Goal: Book appointment/travel/reservation

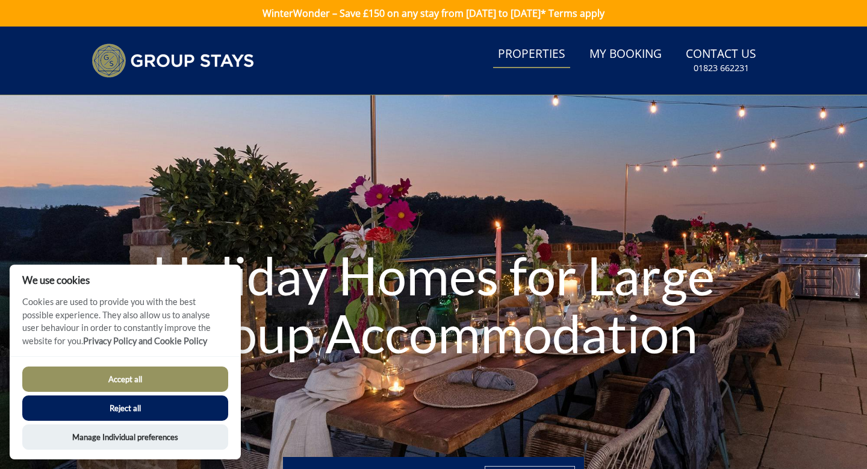
click at [521, 50] on link "Properties" at bounding box center [531, 54] width 77 height 27
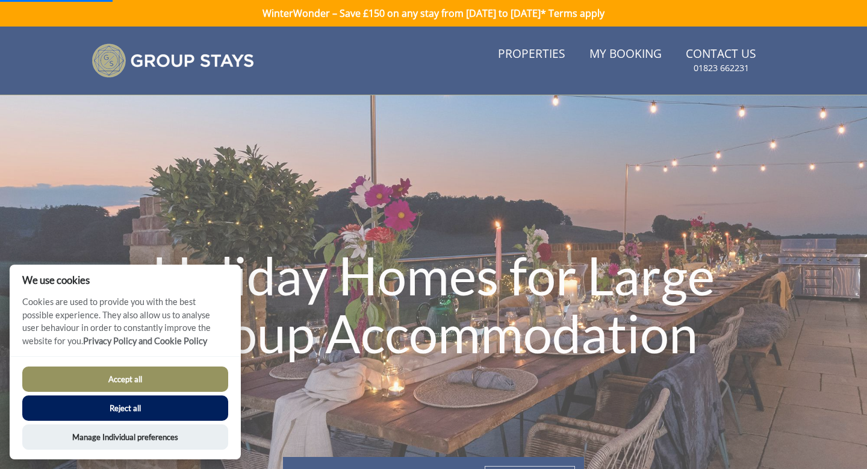
click at [181, 407] on button "Reject all" at bounding box center [125, 407] width 206 height 25
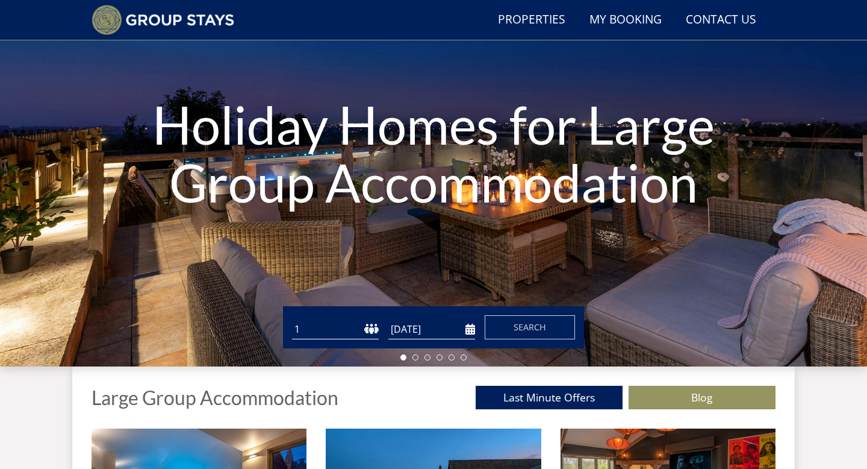
scroll to position [115, 0]
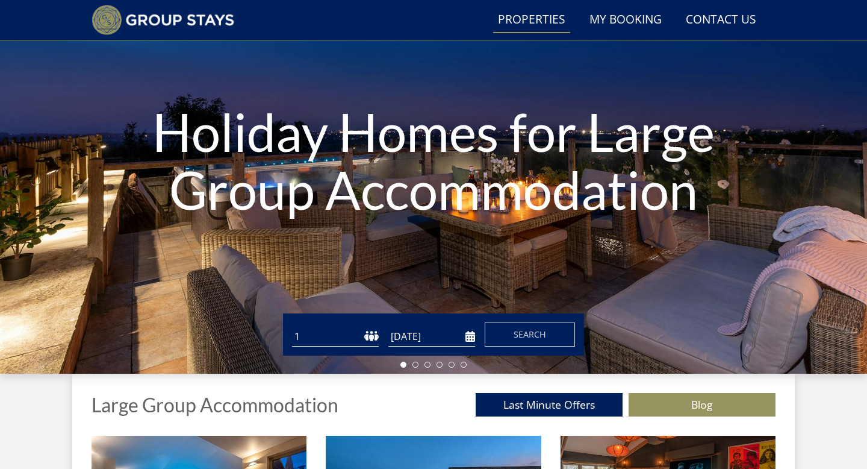
click at [519, 21] on link "Properties" at bounding box center [531, 20] width 77 height 27
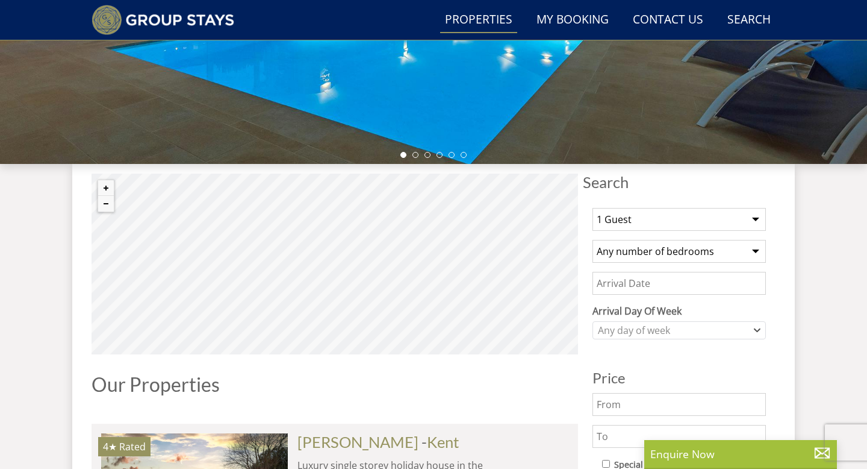
scroll to position [319, 0]
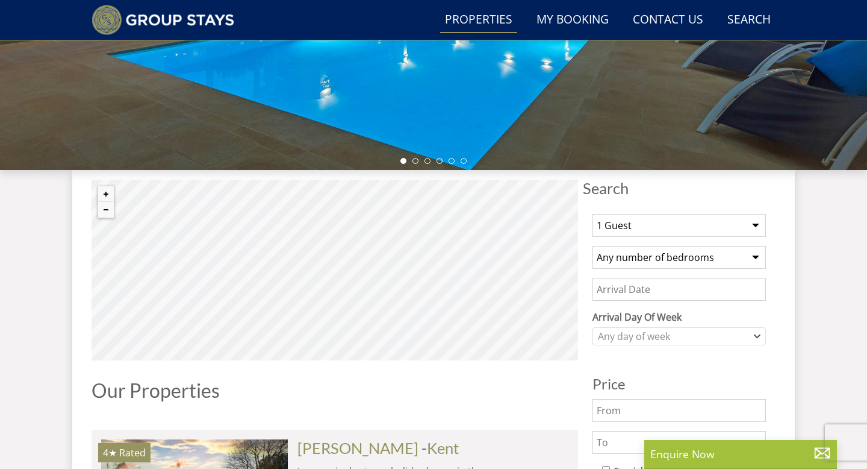
click at [757, 223] on select "1 Guest 2 Guests 3 Guests 4 Guests 5 Guests 6 Guests 7 Guests 8 Guests 9 Guests…" at bounding box center [679, 225] width 173 height 23
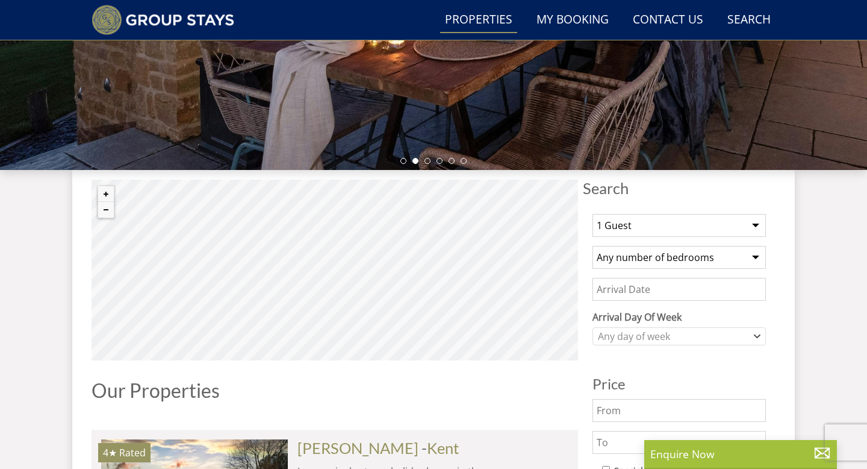
select select "17"
click at [593, 214] on select "1 Guest 2 Guests 3 Guests 4 Guests 5 Guests 6 Guests 7 Guests 8 Guests 9 Guests…" at bounding box center [679, 225] width 173 height 23
click at [754, 257] on select "Any number of bedrooms 4 Bedrooms 5 Bedrooms 6 Bedrooms 7 Bedrooms 8 Bedrooms 9…" at bounding box center [679, 257] width 173 height 23
select select "10"
click at [593, 246] on select "Any number of bedrooms 4 Bedrooms 5 Bedrooms 6 Bedrooms 7 Bedrooms 8 Bedrooms 9…" at bounding box center [679, 257] width 173 height 23
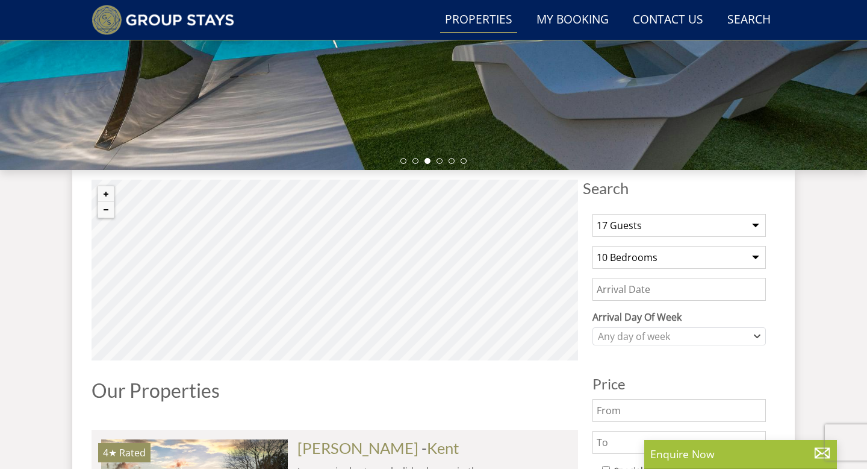
click at [664, 294] on input "Date" at bounding box center [679, 289] width 173 height 23
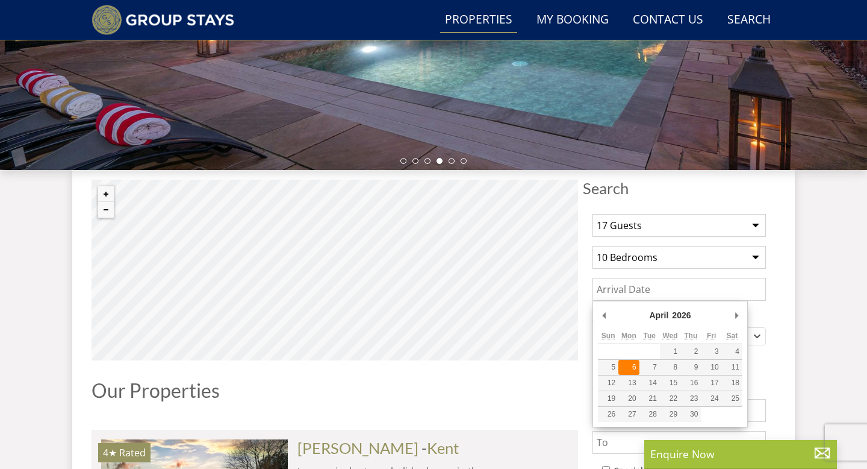
type input "[DATE]"
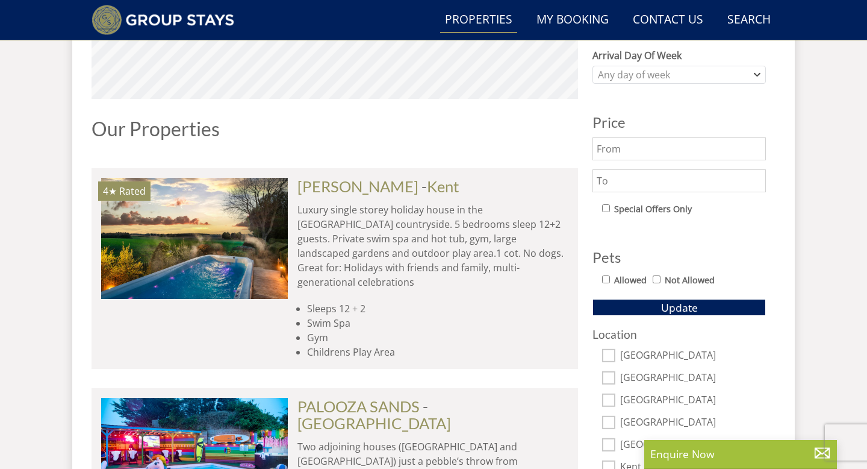
scroll to position [589, 0]
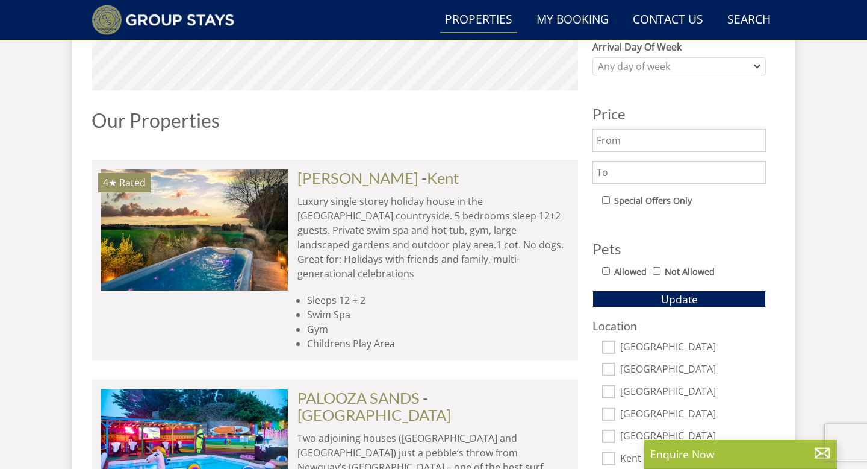
click at [605, 270] on input "Allowed" at bounding box center [606, 271] width 8 height 8
checkbox input "true"
click at [673, 296] on span "Update" at bounding box center [679, 299] width 37 height 14
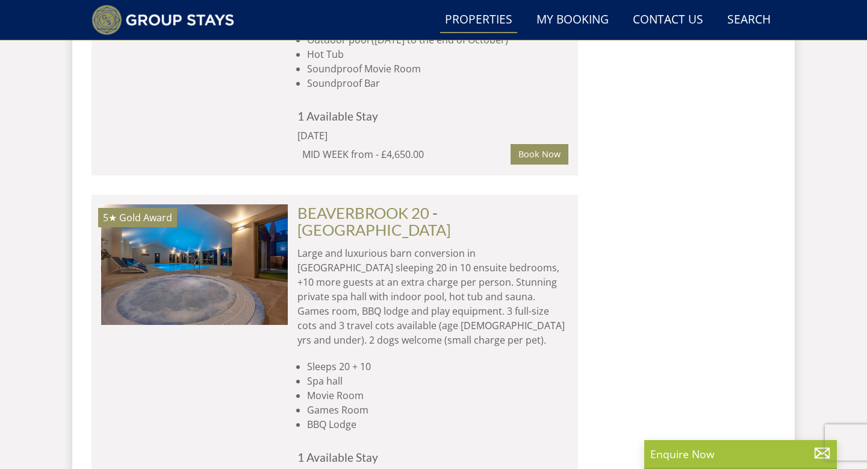
scroll to position [1264, 0]
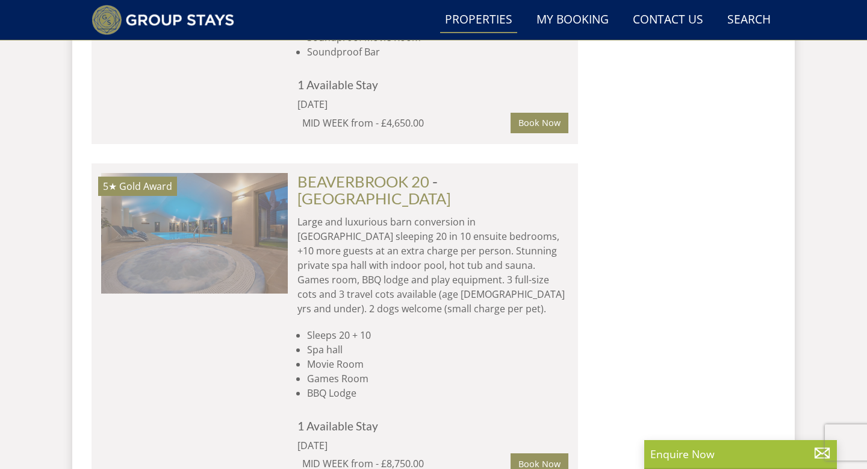
click at [210, 242] on img at bounding box center [194, 233] width 187 height 120
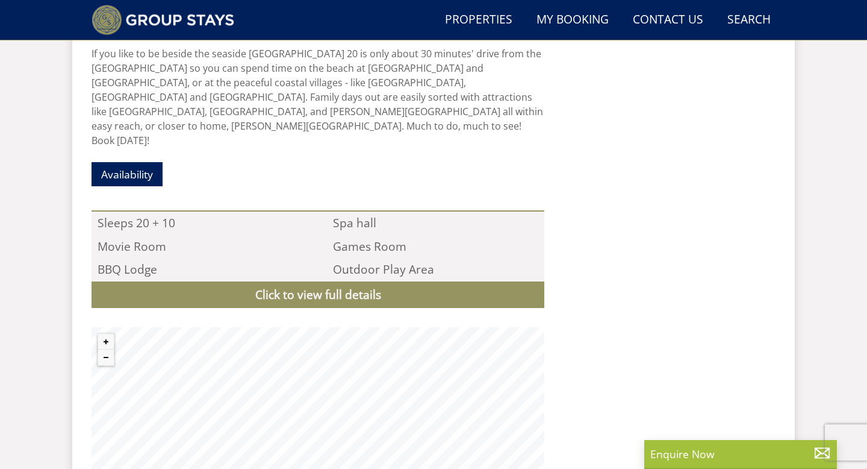
scroll to position [1218, 0]
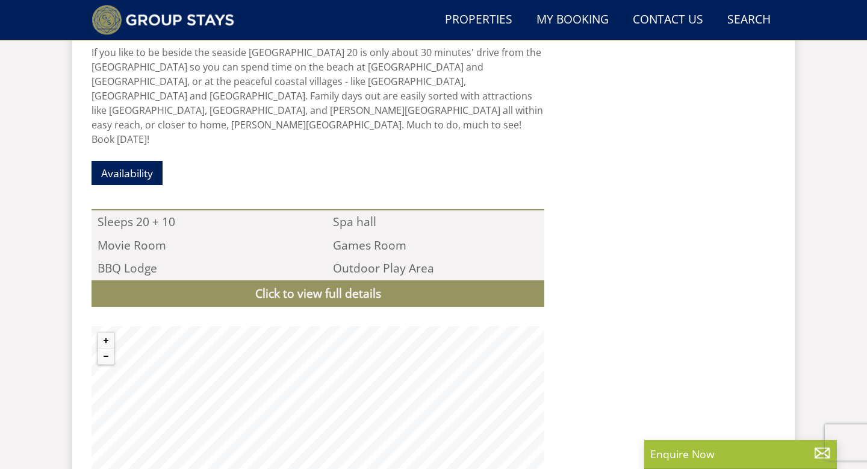
select select "17"
select select "10"
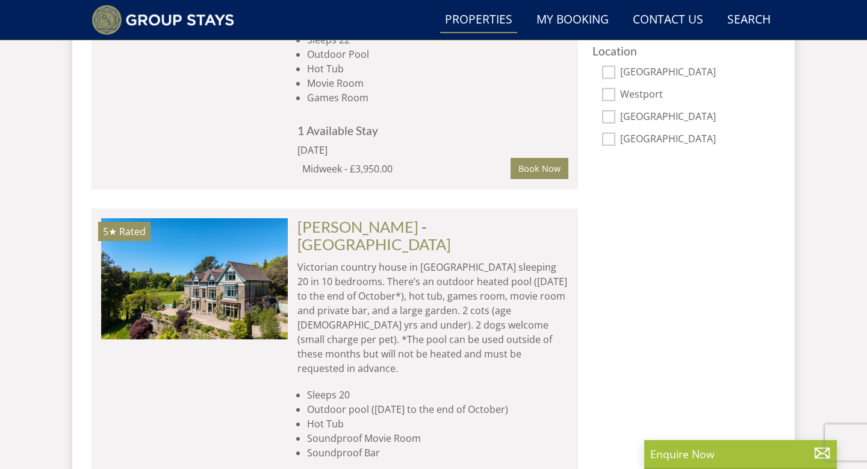
scroll to position [869, 0]
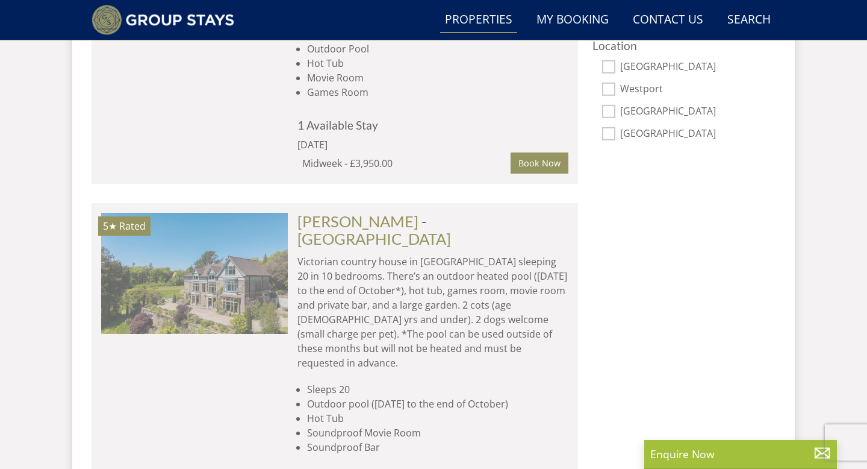
click at [194, 295] on img at bounding box center [194, 273] width 187 height 120
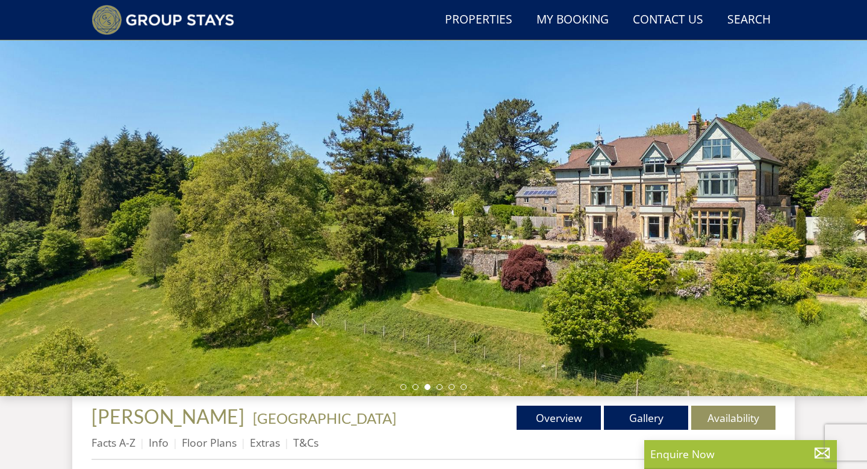
scroll to position [95, 0]
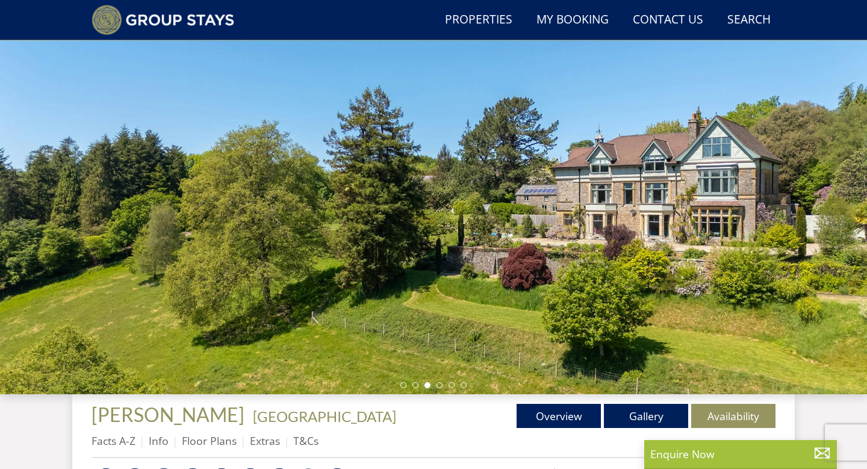
click at [328, 219] on div at bounding box center [433, 183] width 867 height 422
click at [440, 384] on li at bounding box center [440, 385] width 6 height 6
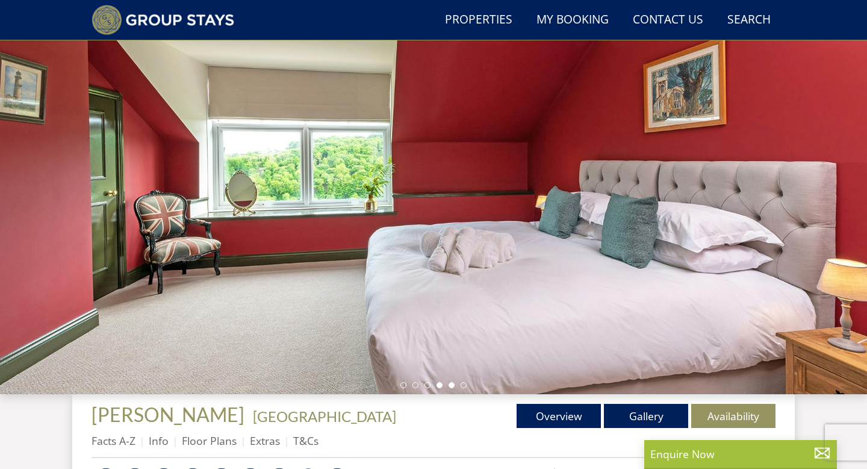
click at [452, 387] on li at bounding box center [452, 385] width 6 height 6
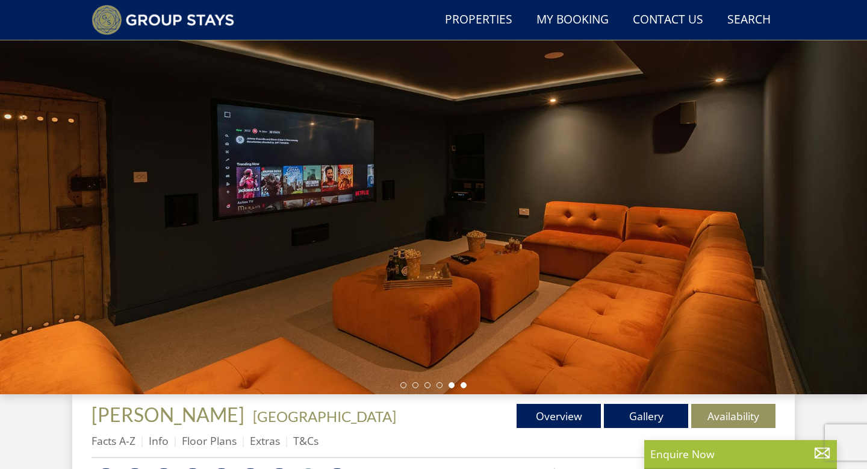
click at [466, 386] on li at bounding box center [464, 385] width 6 height 6
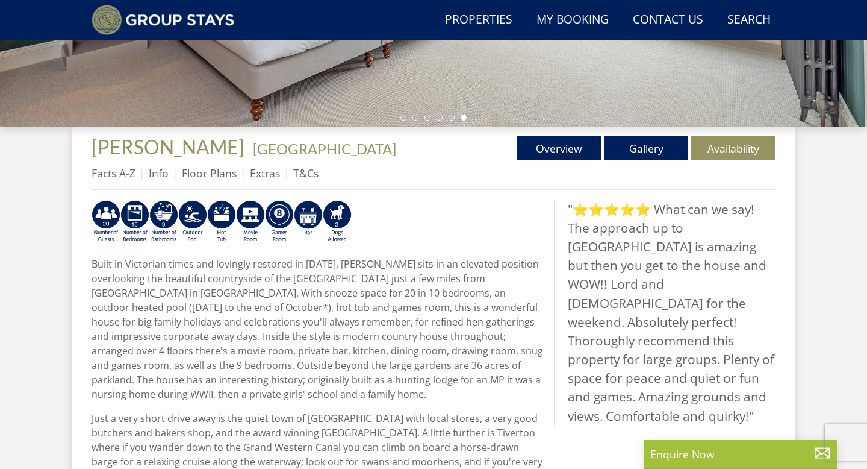
scroll to position [373, 0]
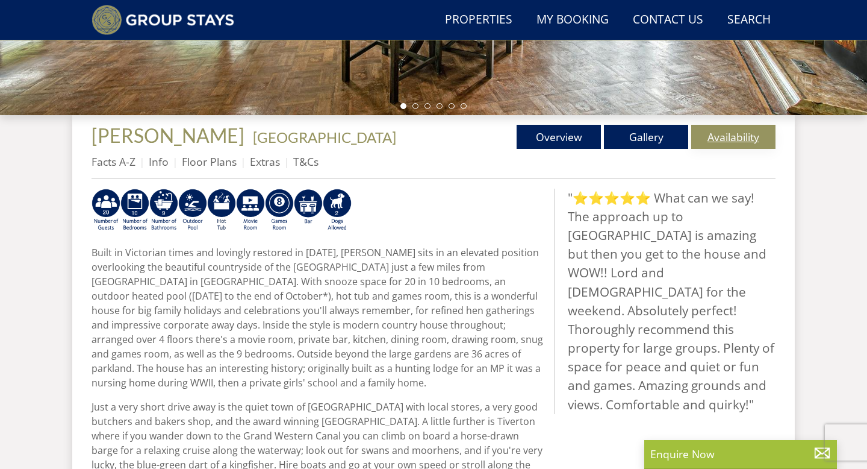
click at [746, 134] on link "Availability" at bounding box center [734, 137] width 84 height 24
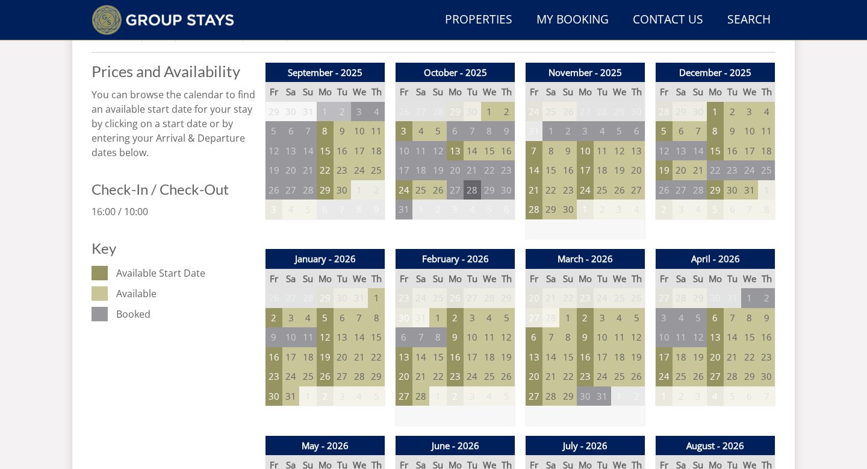
scroll to position [505, 0]
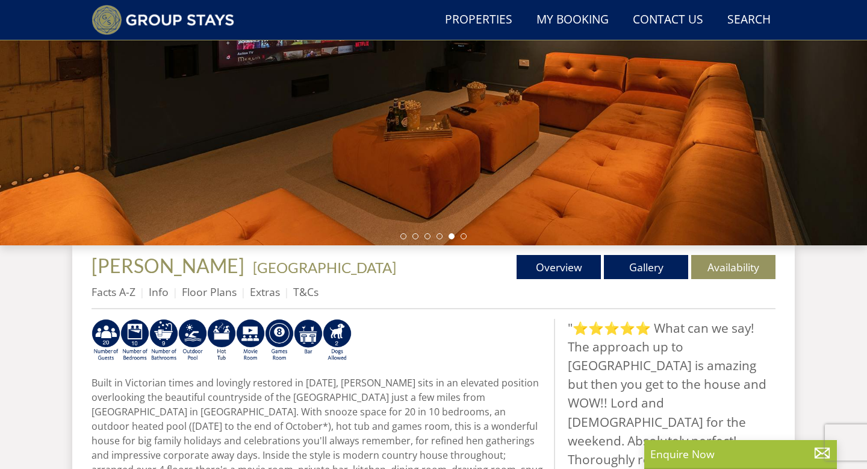
scroll to position [235, 0]
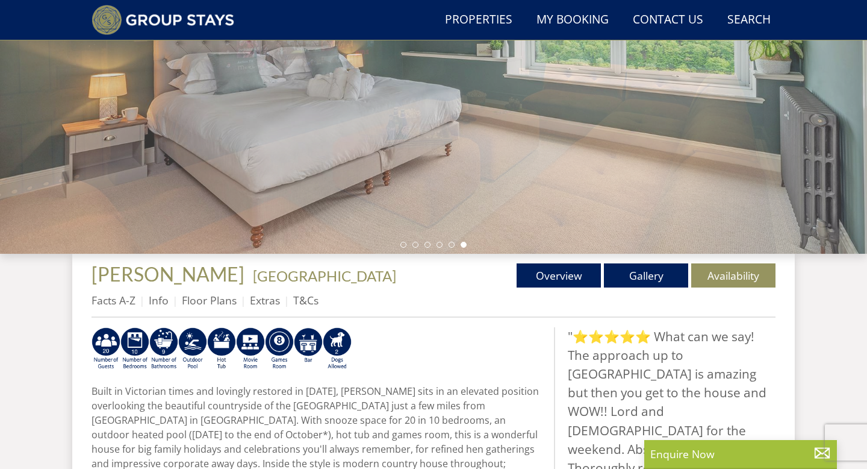
select select "17"
select select "10"
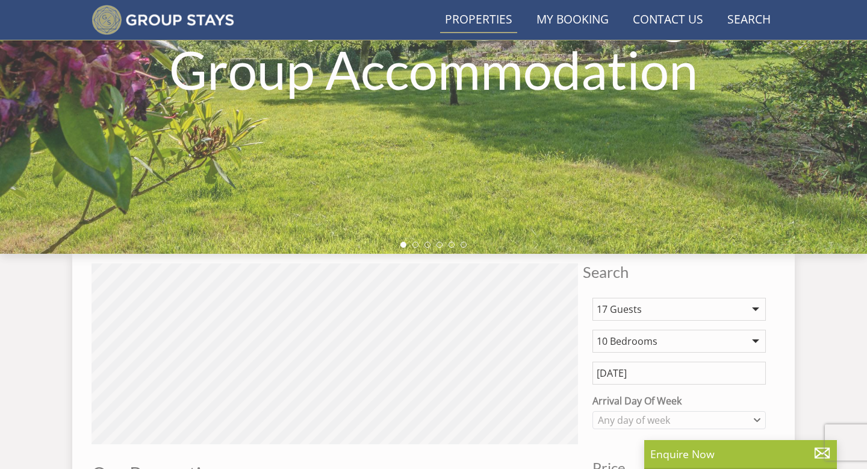
scroll to position [869, 0]
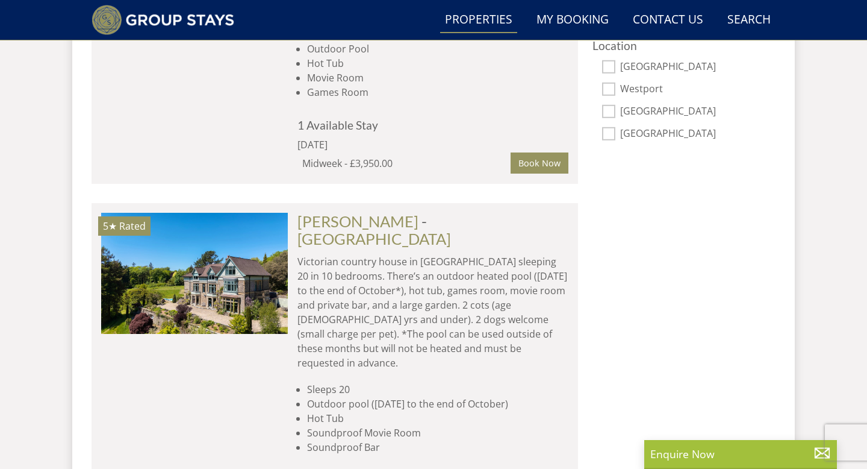
scroll to position [928, 0]
